Goal: Task Accomplishment & Management: Manage account settings

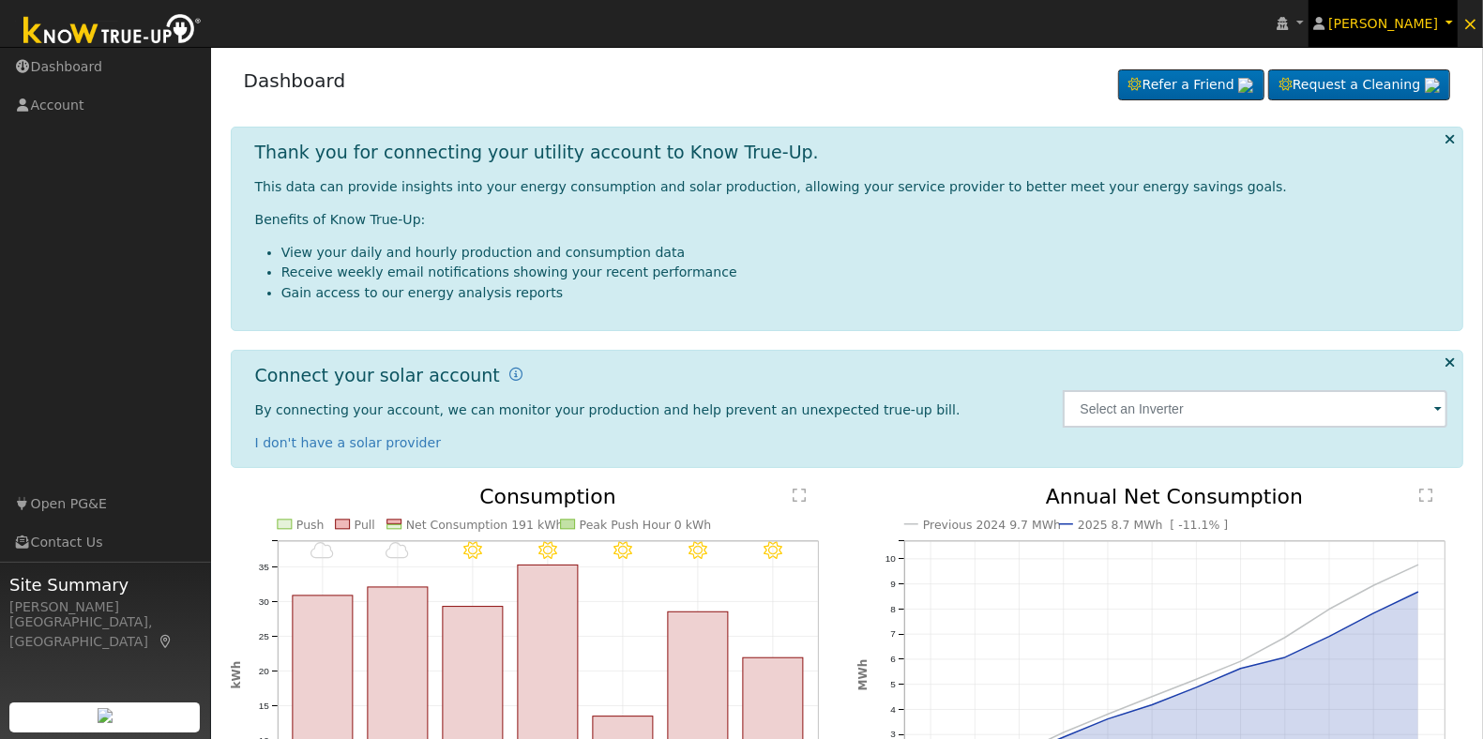
click at [1416, 20] on span "[PERSON_NAME]" at bounding box center [1383, 23] width 110 height 15
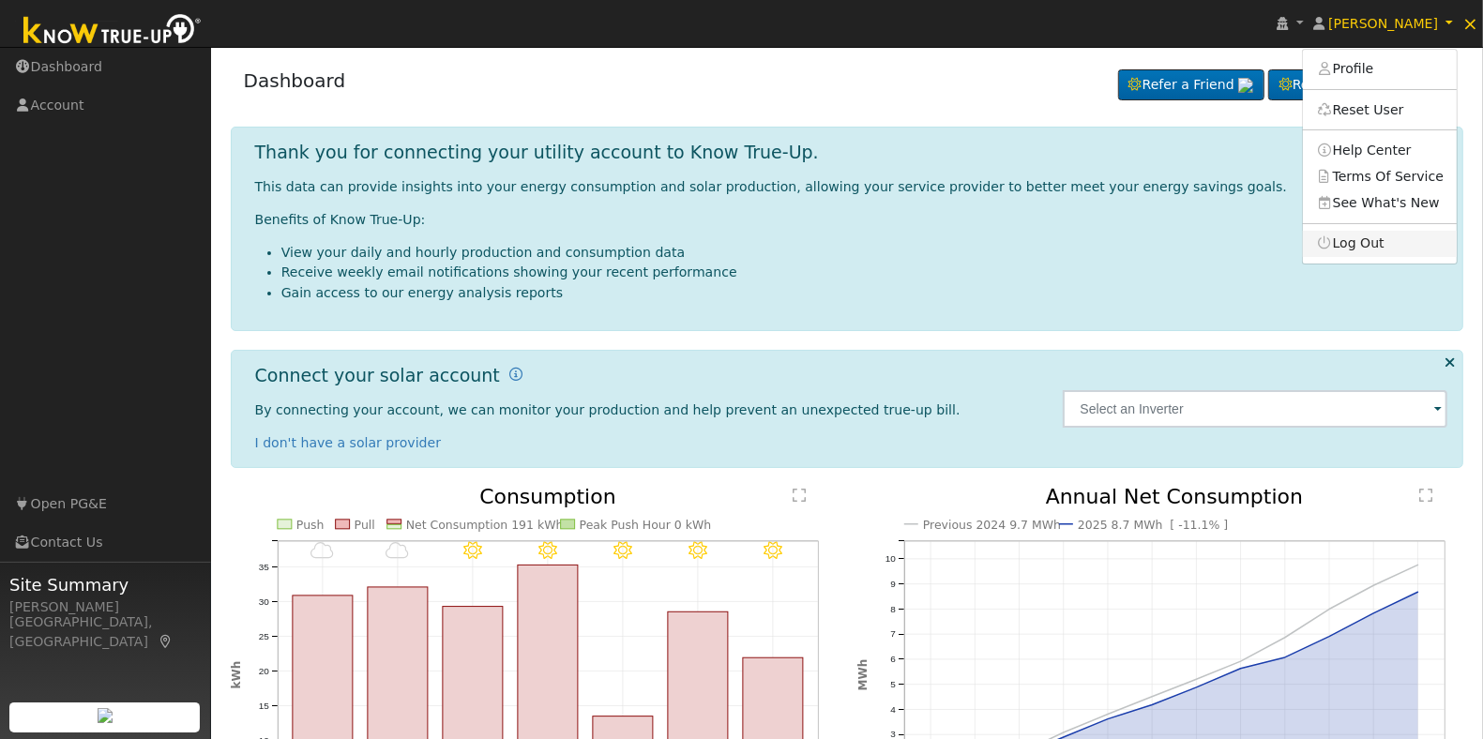
click at [1372, 246] on link "Log Out" at bounding box center [1380, 244] width 154 height 26
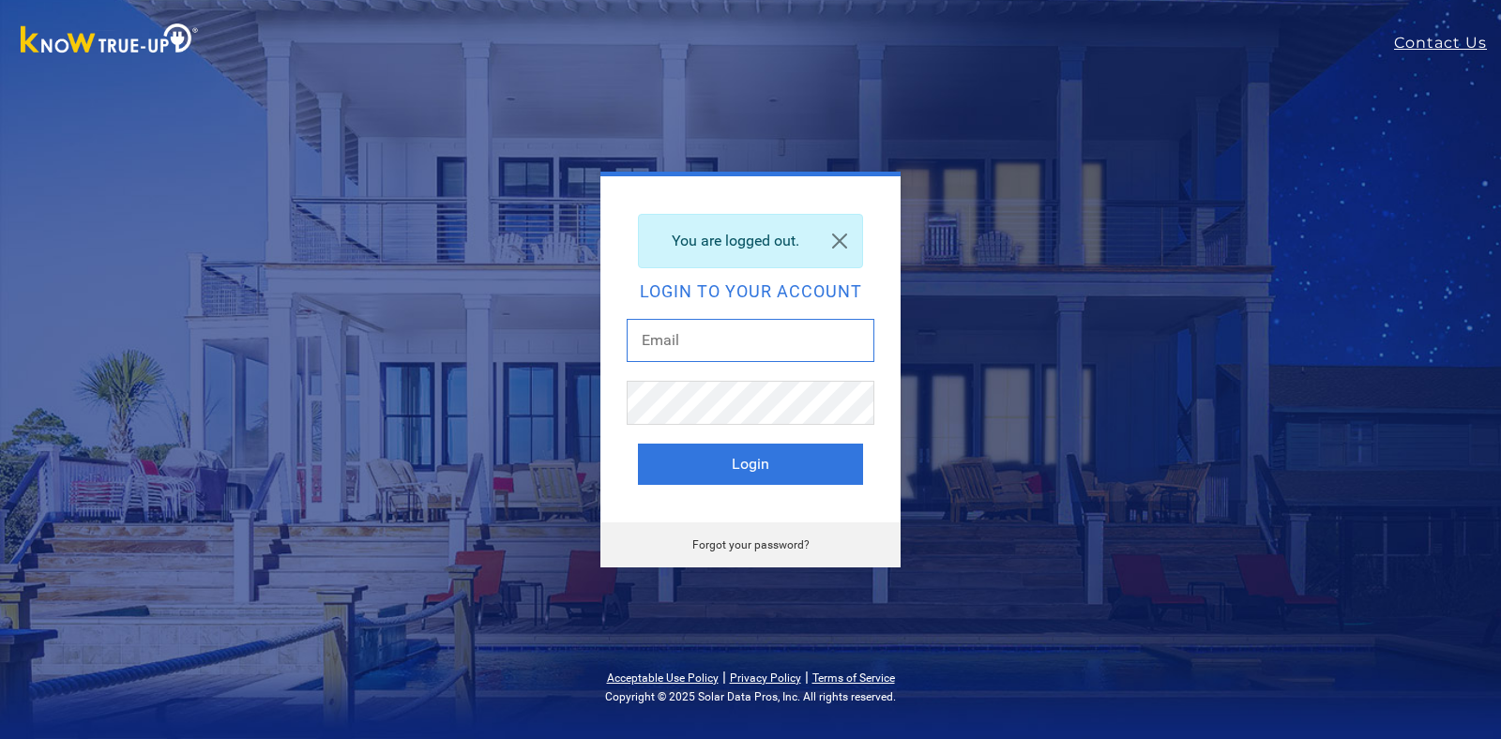
click at [724, 342] on input "text" at bounding box center [751, 340] width 248 height 43
type input "[EMAIL_ADDRESS][DOMAIN_NAME]"
click at [809, 474] on button "Login" at bounding box center [750, 464] width 225 height 41
